Goal: Task Accomplishment & Management: Manage account settings

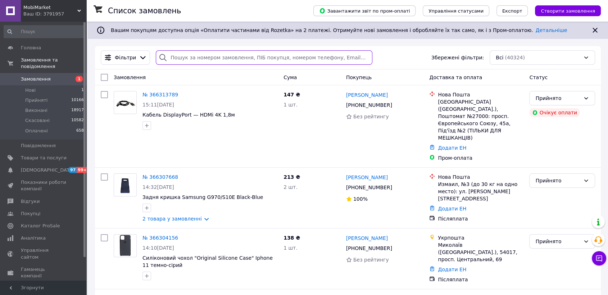
click at [267, 61] on input "search" at bounding box center [264, 57] width 216 height 14
paste input "PR366209596"
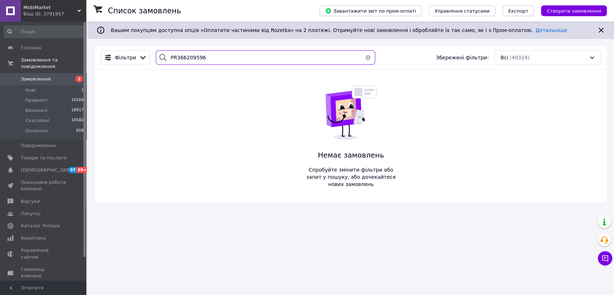
click at [173, 58] on input "PR366209596" at bounding box center [265, 57] width 219 height 14
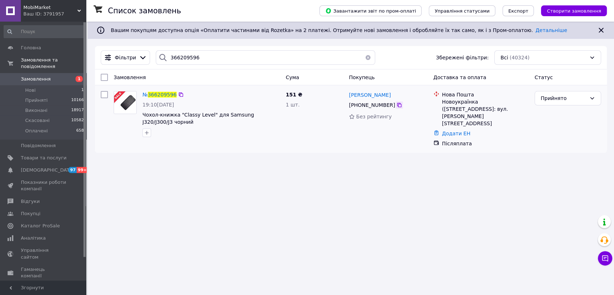
click at [396, 106] on icon at bounding box center [399, 105] width 6 height 6
click at [244, 58] on input "366209596" at bounding box center [265, 57] width 219 height 14
paste input "PR3662100"
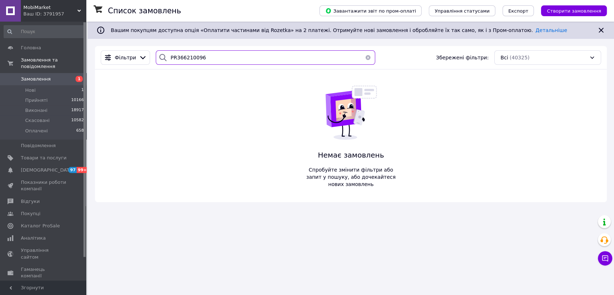
click at [173, 58] on input "PR366210096" at bounding box center [265, 57] width 219 height 14
type input "366210096"
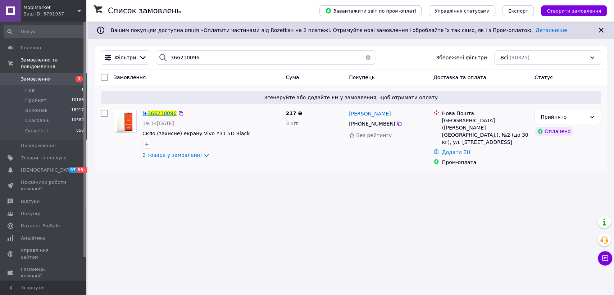
click at [162, 114] on span "366210096" at bounding box center [162, 113] width 29 height 6
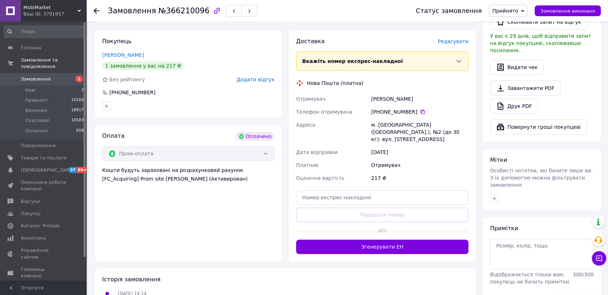
scroll to position [239, 0]
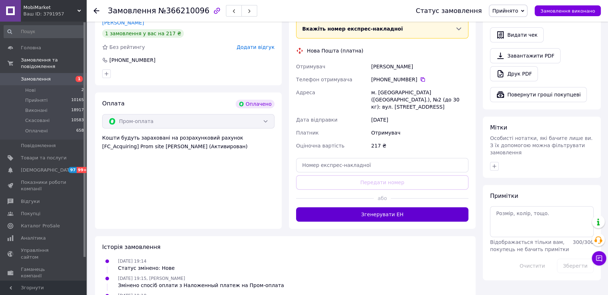
click at [375, 207] on button "Згенерувати ЕН" at bounding box center [382, 214] width 172 height 14
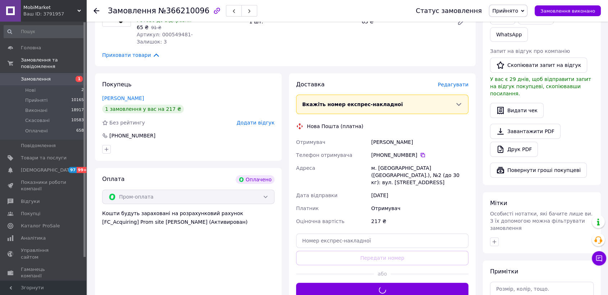
scroll to position [160, 0]
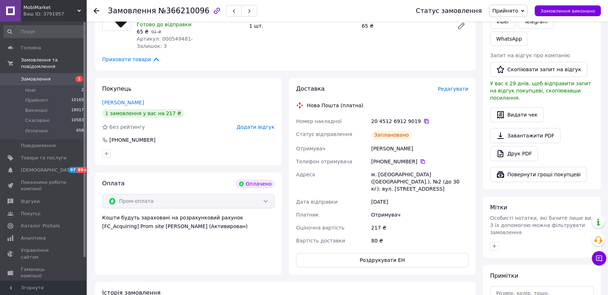
click at [423, 118] on icon at bounding box center [426, 121] width 6 height 6
click at [98, 11] on use at bounding box center [96, 11] width 6 height 6
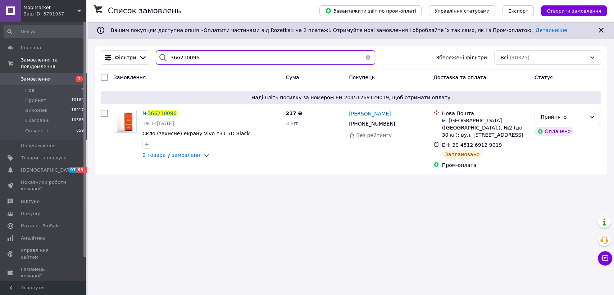
click at [270, 59] on input "366210096" at bounding box center [265, 57] width 219 height 14
paste input "PR366210804"
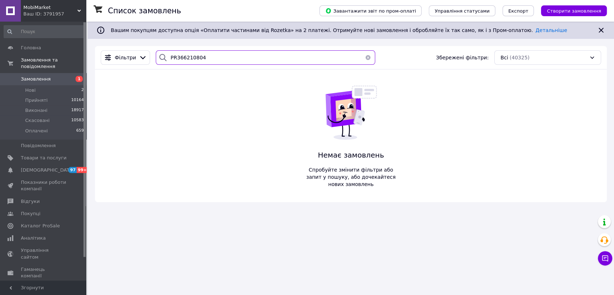
click at [173, 56] on input "PR366210804" at bounding box center [265, 57] width 219 height 14
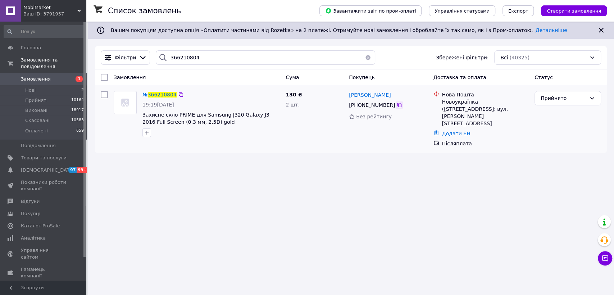
click at [397, 104] on icon at bounding box center [399, 105] width 4 height 4
click at [199, 61] on input "366210804" at bounding box center [265, 57] width 219 height 14
paste input "PR366212923"
drag, startPoint x: 199, startPoint y: 61, endPoint x: 191, endPoint y: 62, distance: 8.3
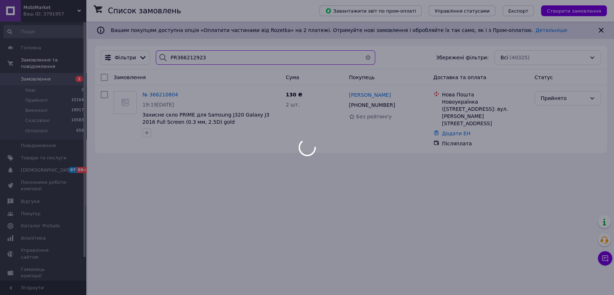
drag, startPoint x: 191, startPoint y: 62, endPoint x: 173, endPoint y: 58, distance: 18.7
click at [173, 58] on input "PR366212923" at bounding box center [265, 57] width 219 height 14
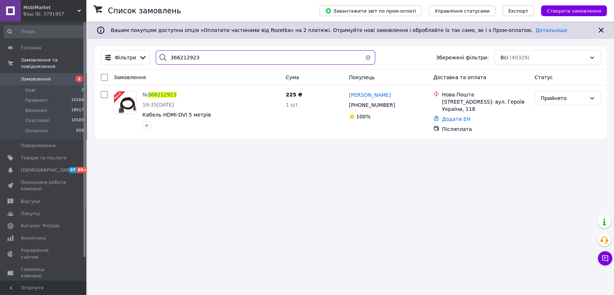
type input "366212923"
click at [68, 9] on span "MobiMarket" at bounding box center [50, 7] width 54 height 6
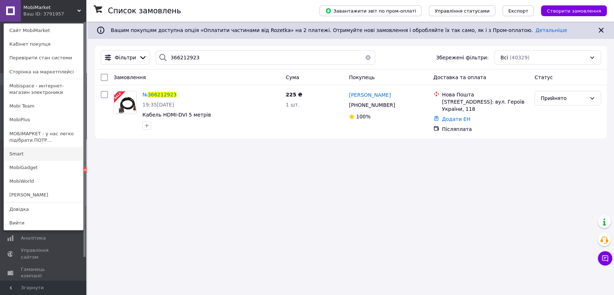
click at [46, 151] on link "Smart" at bounding box center [43, 154] width 79 height 14
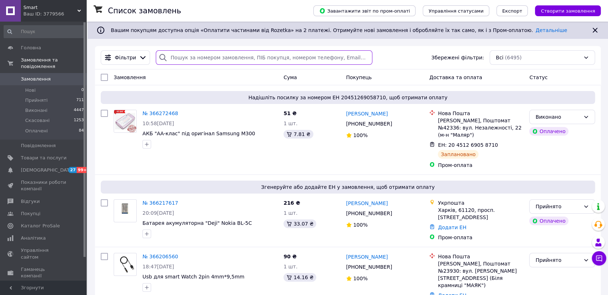
click at [208, 60] on input "search" at bounding box center [264, 57] width 216 height 14
paste input "PR366217617"
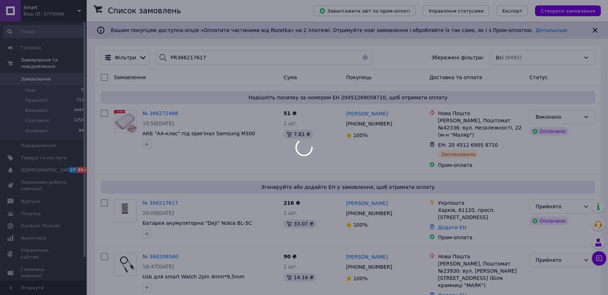
click at [172, 56] on div at bounding box center [304, 147] width 608 height 295
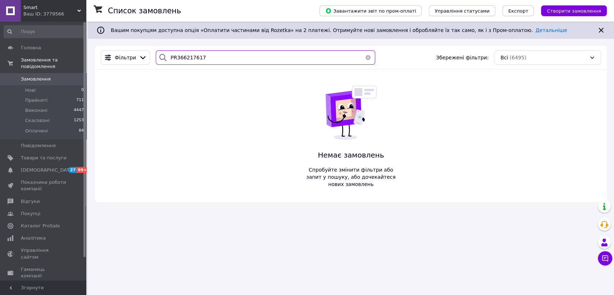
click at [172, 56] on input "PR366217617" at bounding box center [265, 57] width 219 height 14
click at [203, 59] on input "PR366217617" at bounding box center [265, 57] width 219 height 14
click at [173, 56] on input "PR366217617" at bounding box center [265, 57] width 219 height 14
type input "366217617"
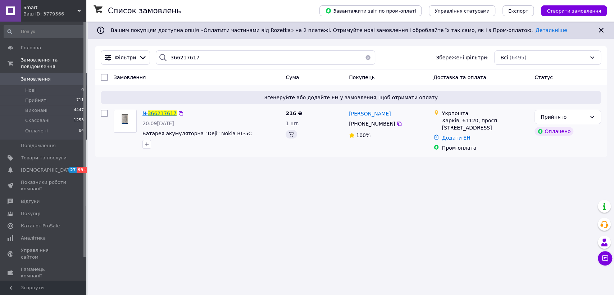
click at [158, 114] on span "366217617" at bounding box center [162, 113] width 29 height 6
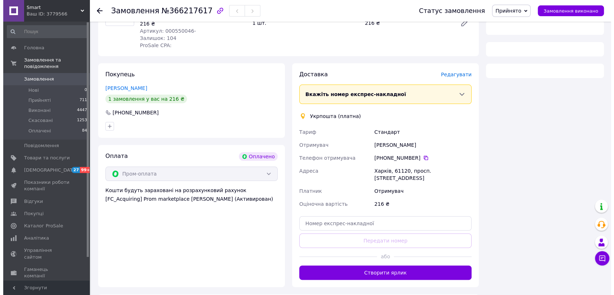
scroll to position [110, 0]
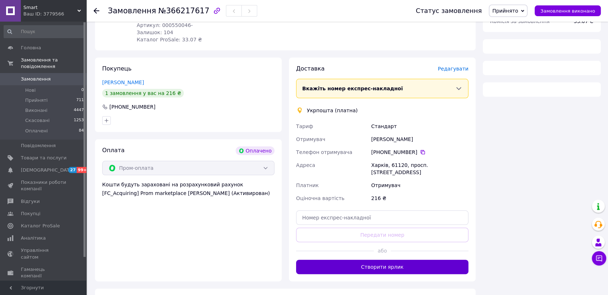
click at [380, 260] on button "Створити ярлик" at bounding box center [382, 267] width 172 height 14
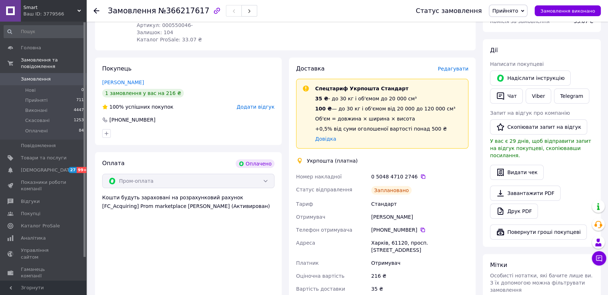
click at [457, 66] on span "Редагувати" at bounding box center [453, 69] width 31 height 6
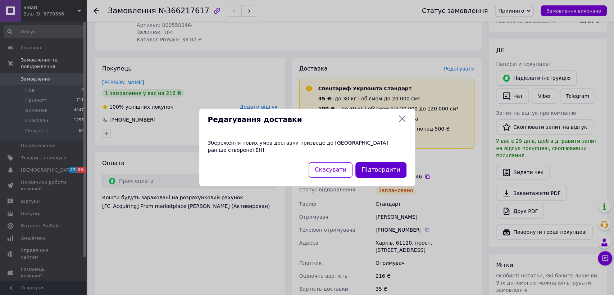
click at [385, 169] on button "Підтвердити" at bounding box center [380, 169] width 51 height 15
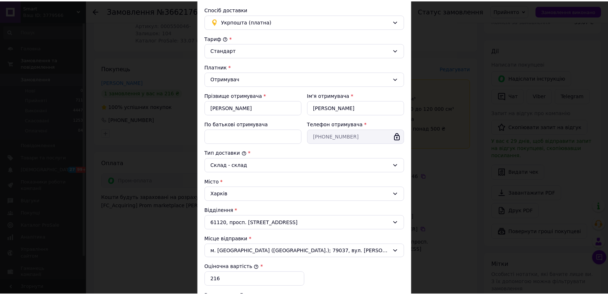
scroll to position [154, 0]
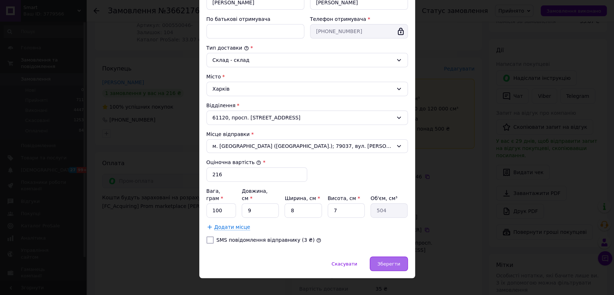
click at [379, 256] on div "Зберегти" at bounding box center [389, 263] width 38 height 14
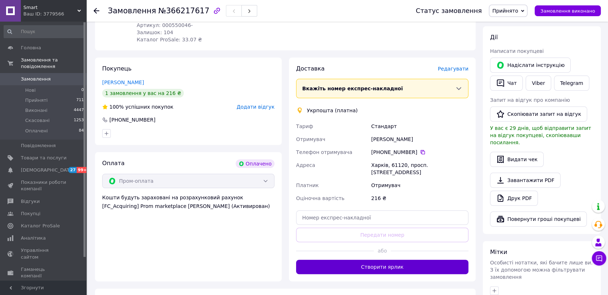
click at [410, 260] on button "Створити ярлик" at bounding box center [382, 267] width 172 height 14
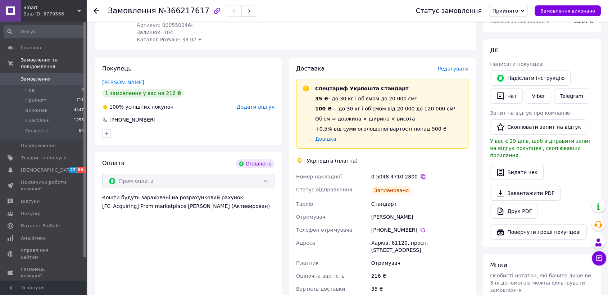
click at [420, 174] on icon at bounding box center [423, 177] width 6 height 6
click at [95, 11] on use at bounding box center [96, 11] width 6 height 6
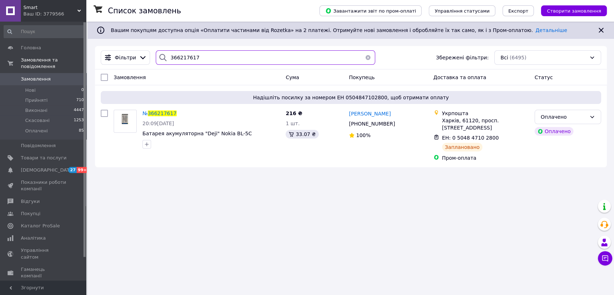
click at [221, 63] on input "366217617" at bounding box center [265, 57] width 219 height 14
paste input "PR366206560"
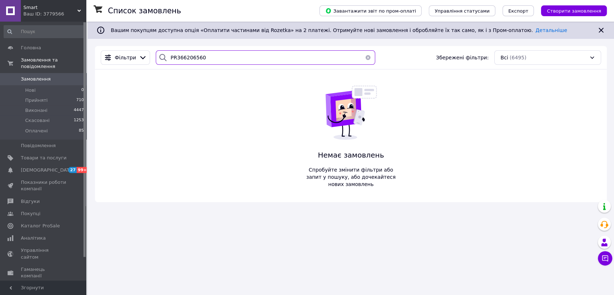
click at [173, 57] on input "PR366206560" at bounding box center [265, 57] width 219 height 14
type input "366206560"
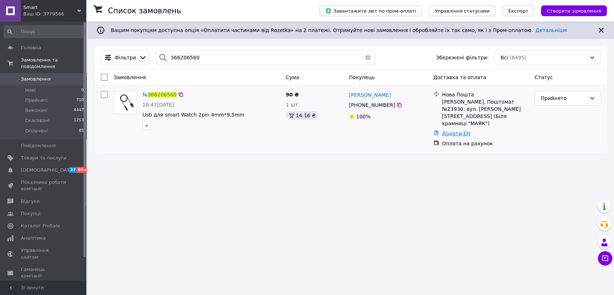
click at [452, 131] on link "Додати ЕН" at bounding box center [456, 134] width 28 height 6
click at [407, 144] on input "Додати ЕН" at bounding box center [412, 148] width 96 height 14
paste input "20451269157806"
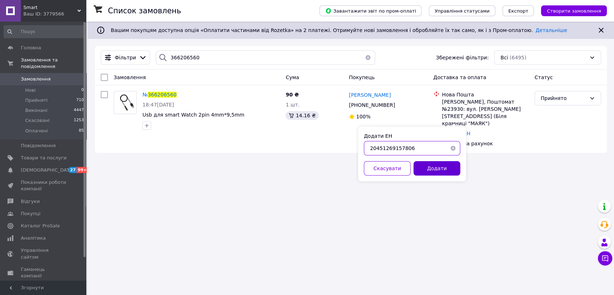
type input "20451269157806"
click at [440, 164] on button "Додати" at bounding box center [436, 168] width 47 height 14
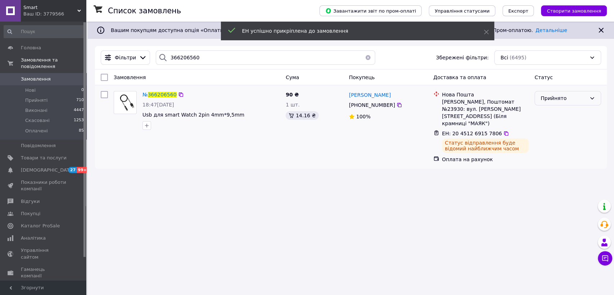
click at [577, 96] on div "Прийнято" at bounding box center [563, 98] width 46 height 8
click at [565, 142] on li "Оплачено" at bounding box center [568, 139] width 66 height 13
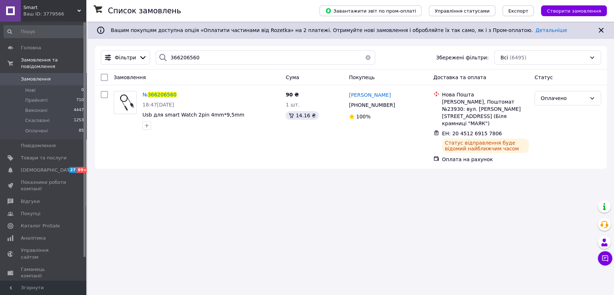
click at [68, 6] on span "Smart" at bounding box center [50, 7] width 54 height 6
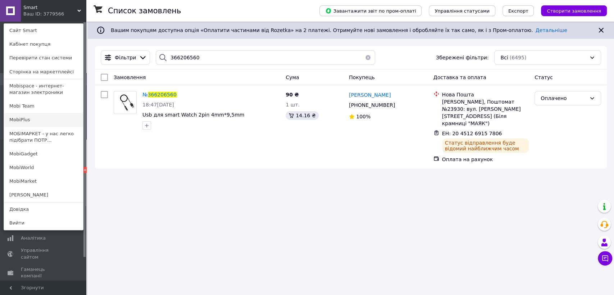
click at [32, 116] on link "MobiPlus" at bounding box center [43, 120] width 79 height 14
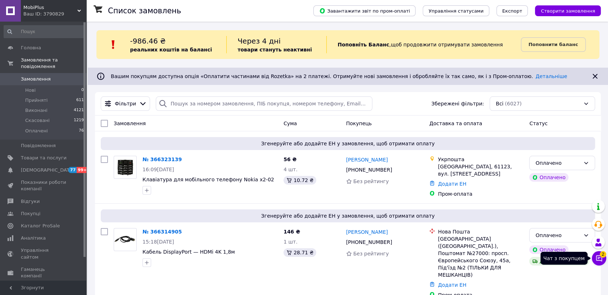
click at [597, 259] on icon at bounding box center [598, 258] width 7 height 7
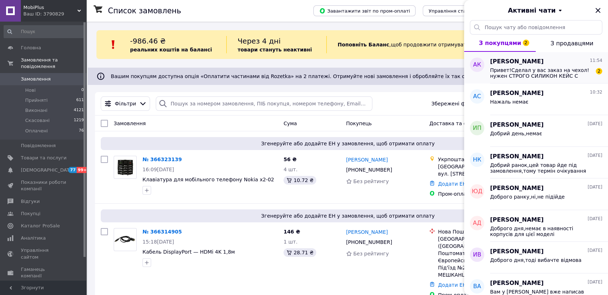
click at [554, 74] on span "Привет!Сделал у вас заказ на чехол!нужен СТРОГО СИЛИКОН КЕЙС С ЯБЛОКОМ СЗАДИ !!!" at bounding box center [541, 73] width 102 height 12
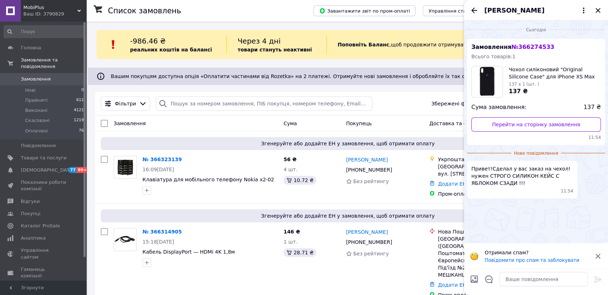
click at [474, 8] on icon "Назад" at bounding box center [474, 10] width 6 height 5
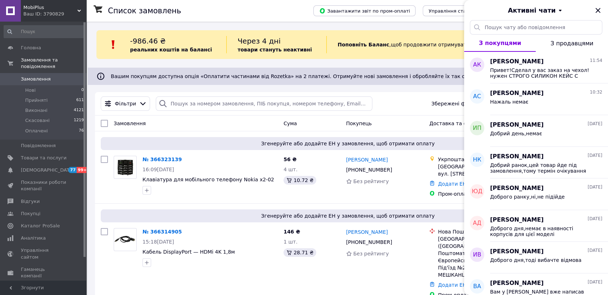
click at [76, 9] on span "MobiPlus" at bounding box center [50, 7] width 54 height 6
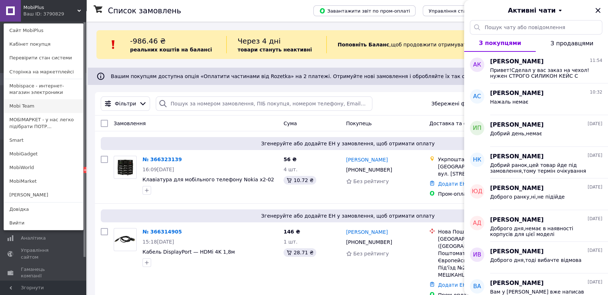
click at [44, 108] on link "Mobi Team" at bounding box center [43, 106] width 79 height 14
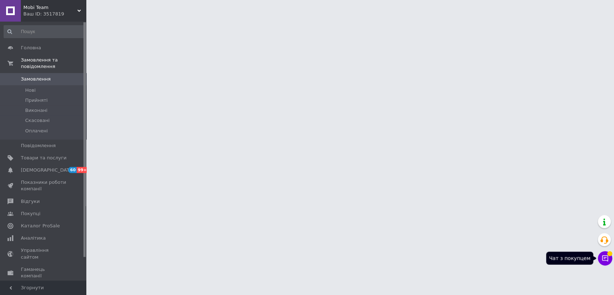
click at [599, 260] on button "Чат з покупцем" at bounding box center [605, 258] width 14 height 14
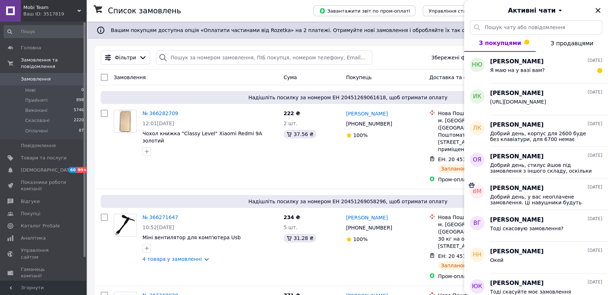
click at [69, 12] on div "Ваш ID: 3517819" at bounding box center [54, 14] width 63 height 6
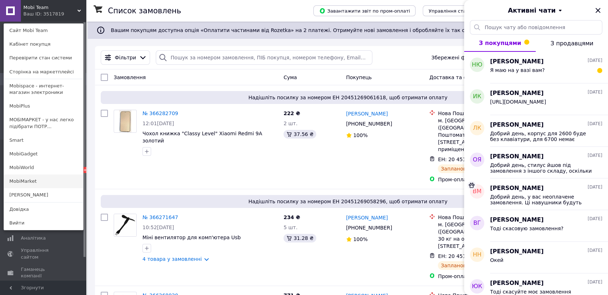
click at [40, 182] on link "MobiMarket" at bounding box center [43, 181] width 79 height 14
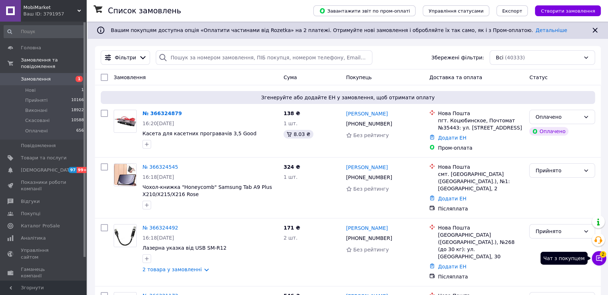
click at [600, 257] on icon at bounding box center [598, 258] width 7 height 7
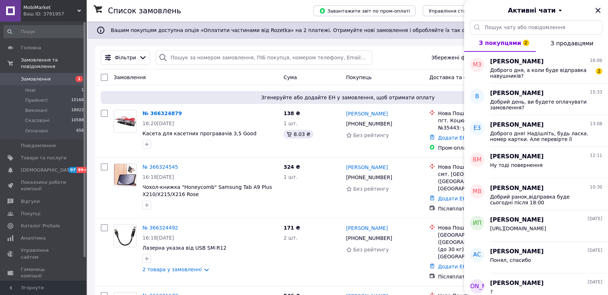
click at [598, 10] on icon "Закрити" at bounding box center [597, 10] width 5 height 5
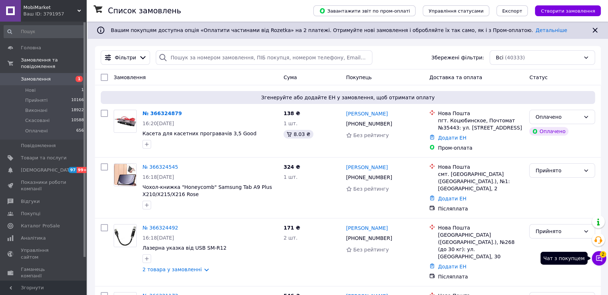
click at [596, 257] on icon at bounding box center [599, 258] width 6 height 6
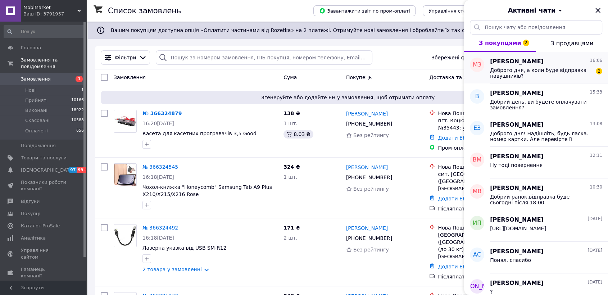
click at [530, 64] on span "[PERSON_NAME]" at bounding box center [517, 62] width 54 height 8
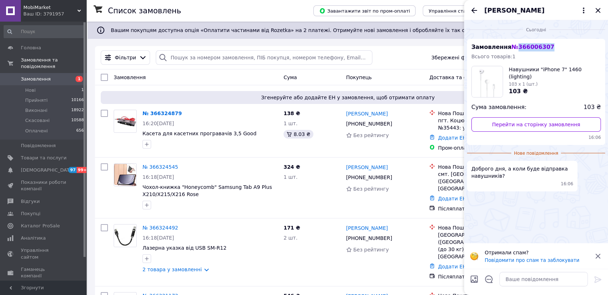
drag, startPoint x: 543, startPoint y: 48, endPoint x: 515, endPoint y: 48, distance: 28.1
click at [515, 48] on span "№ 366006307" at bounding box center [532, 47] width 43 height 7
copy span "366006307"
click at [521, 127] on link "Перейти на сторінку замовлення" at bounding box center [535, 124] width 129 height 14
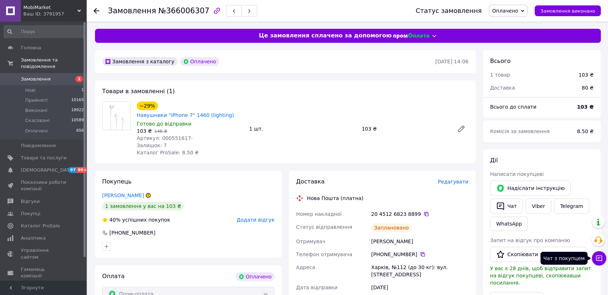
click at [598, 253] on button "Чат з покупцем" at bounding box center [599, 258] width 14 height 14
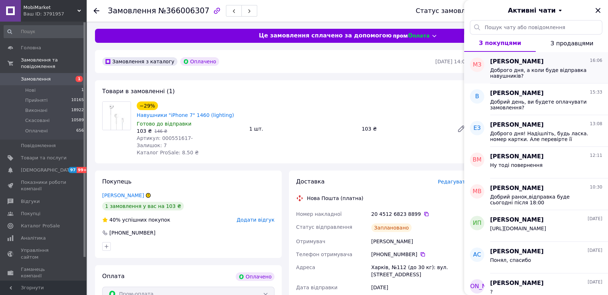
click at [531, 69] on span "Доброго дня, а коли буде відправка навушників?" at bounding box center [541, 73] width 102 height 12
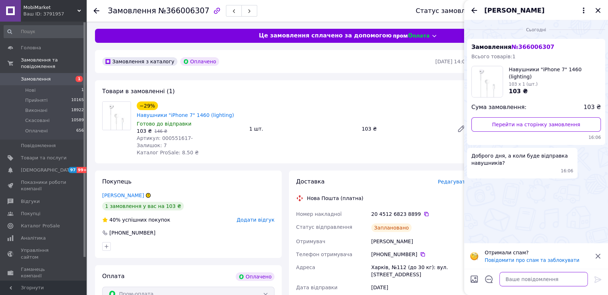
click at [513, 276] on textarea at bounding box center [543, 279] width 88 height 14
type textarea "L"
type textarea "Добрий день,у вівторок"
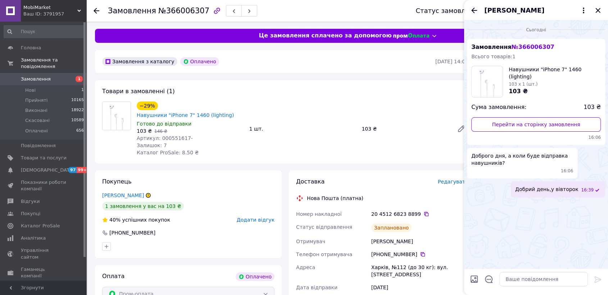
click at [473, 14] on icon "Назад" at bounding box center [474, 10] width 9 height 9
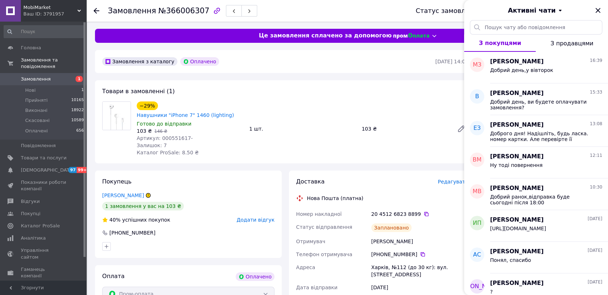
click at [75, 15] on div "Ваш ID: 3791957" at bounding box center [54, 14] width 63 height 6
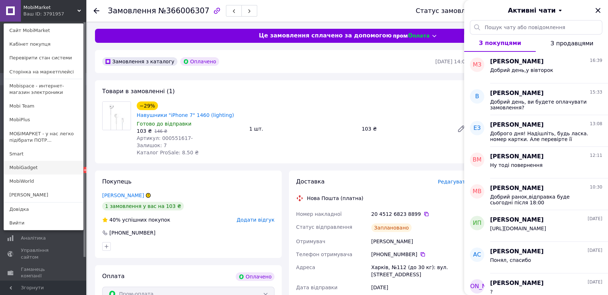
click at [45, 168] on link "MobiGadget" at bounding box center [43, 168] width 79 height 14
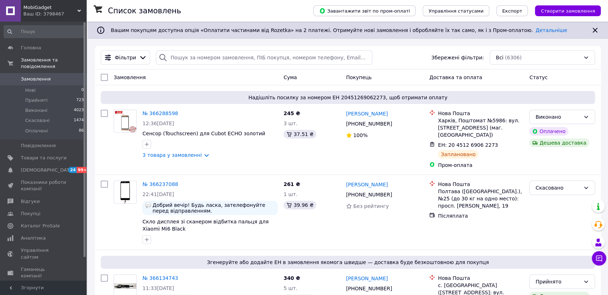
click at [66, 9] on span "MobiGadget" at bounding box center [50, 7] width 54 height 6
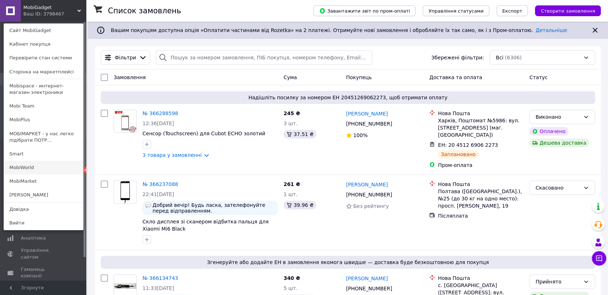
click at [41, 171] on link "MobiWorld" at bounding box center [43, 168] width 79 height 14
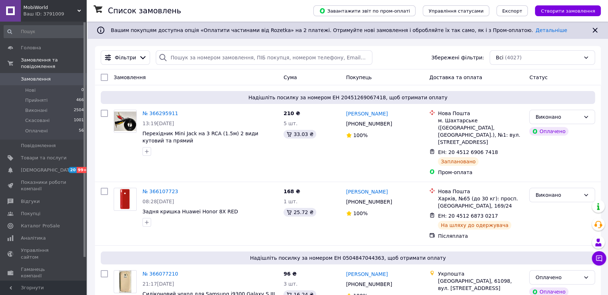
click at [51, 14] on div "Ваш ID: 3791009" at bounding box center [54, 14] width 63 height 6
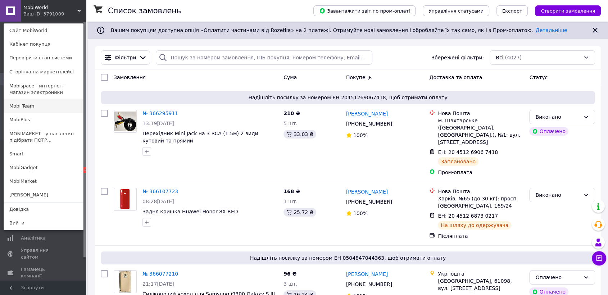
click at [52, 108] on link "Mobi Team" at bounding box center [43, 106] width 79 height 14
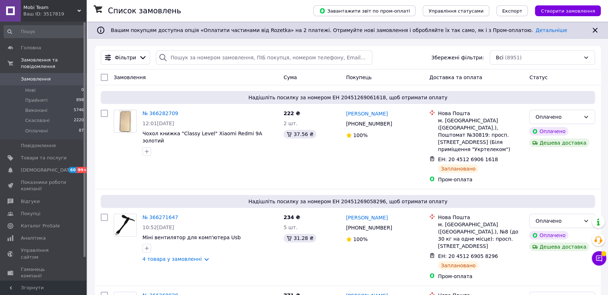
click at [79, 7] on div "Mobi Team Ваш ID: 3517819" at bounding box center [53, 11] width 65 height 22
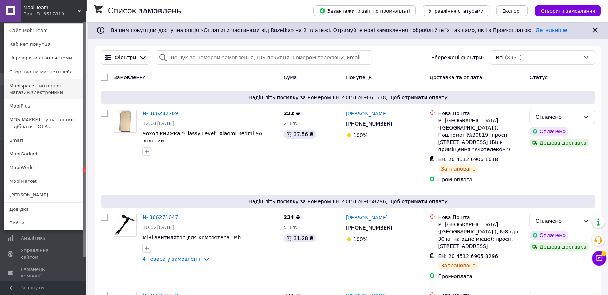
click at [46, 92] on link "Mobispace - интернет-магазин электроники" at bounding box center [43, 89] width 79 height 20
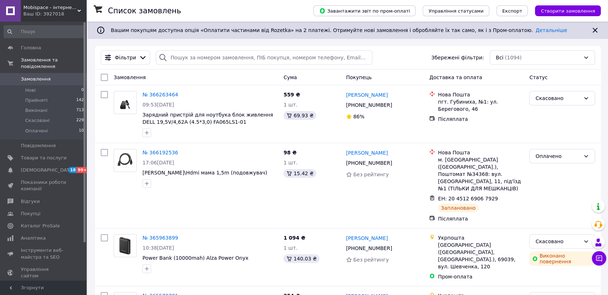
click at [66, 6] on span "Mobispace - інтернет-магазин електроніки" at bounding box center [50, 7] width 54 height 6
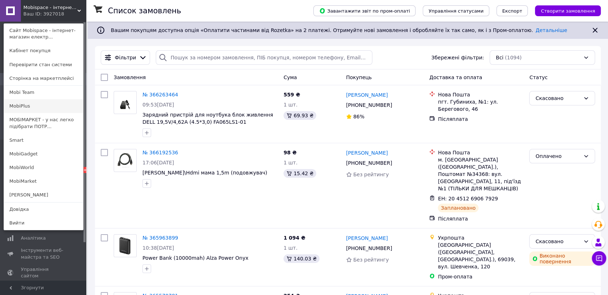
click at [32, 107] on link "MobiPlus" at bounding box center [43, 106] width 79 height 14
